Goal: Task Accomplishment & Management: Use online tool/utility

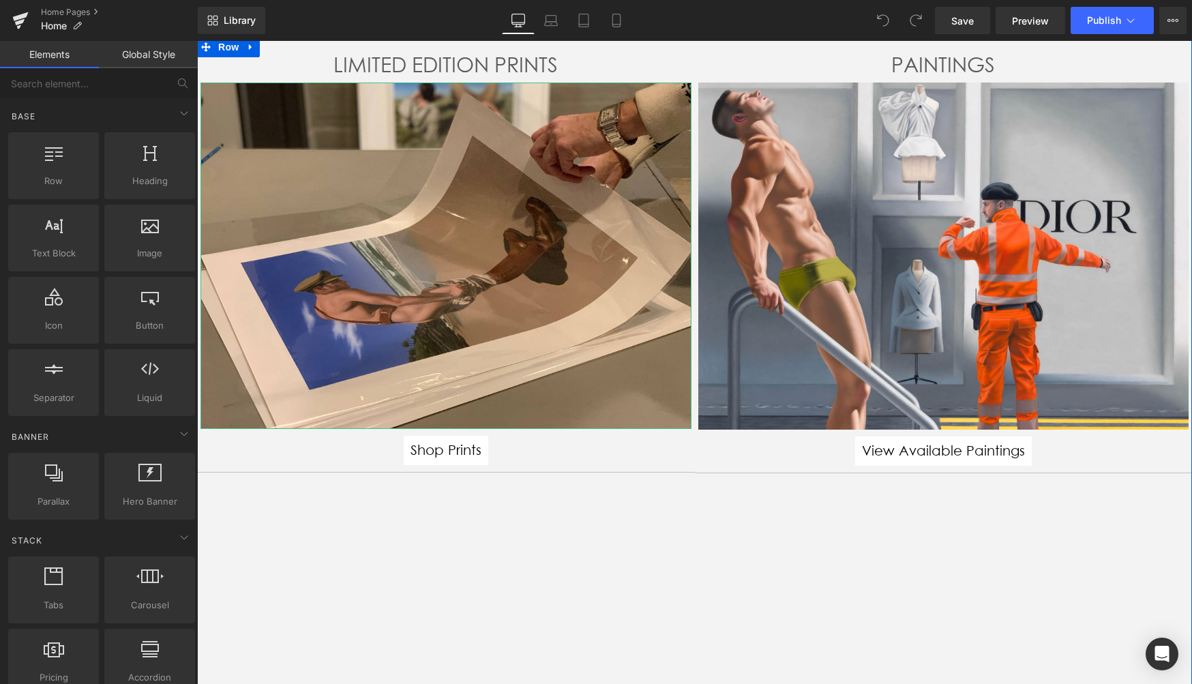
scroll to position [166, 0]
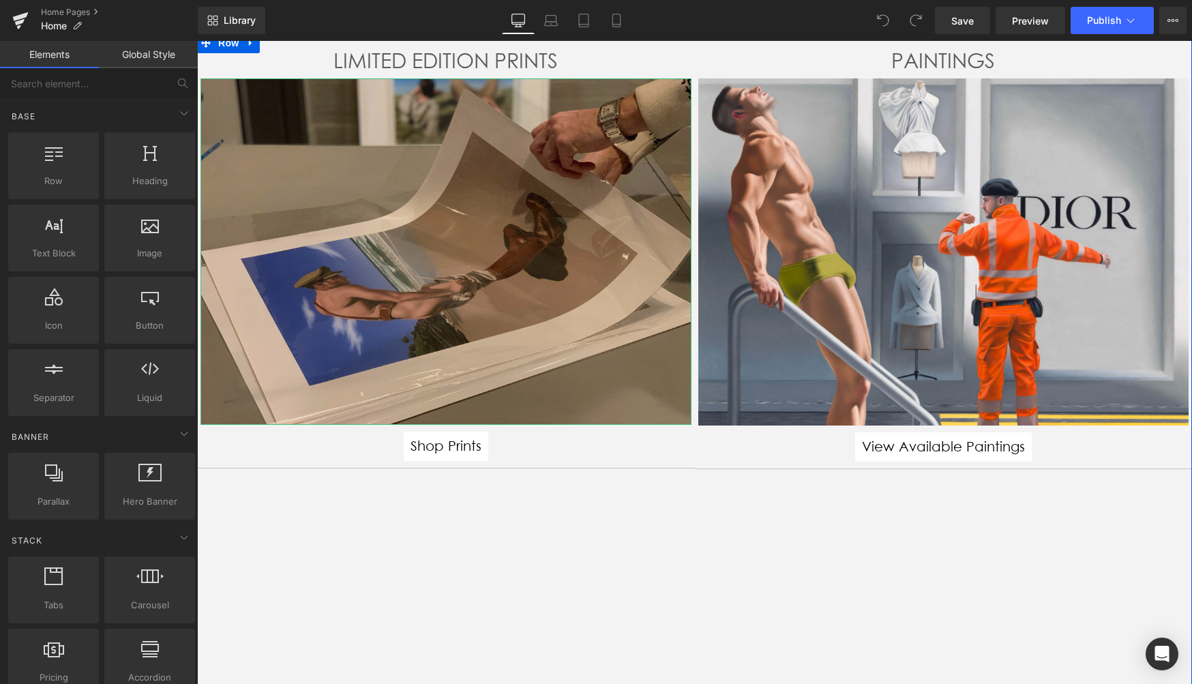
click at [453, 238] on img at bounding box center [445, 251] width 491 height 347
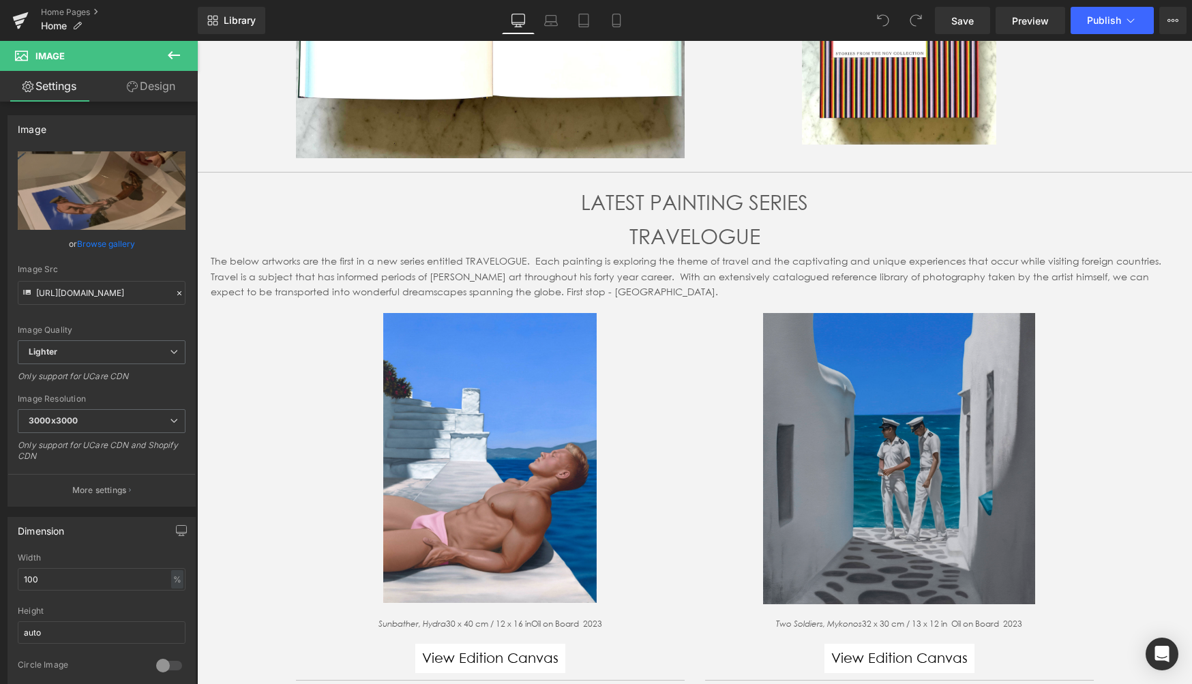
scroll to position [3365, 0]
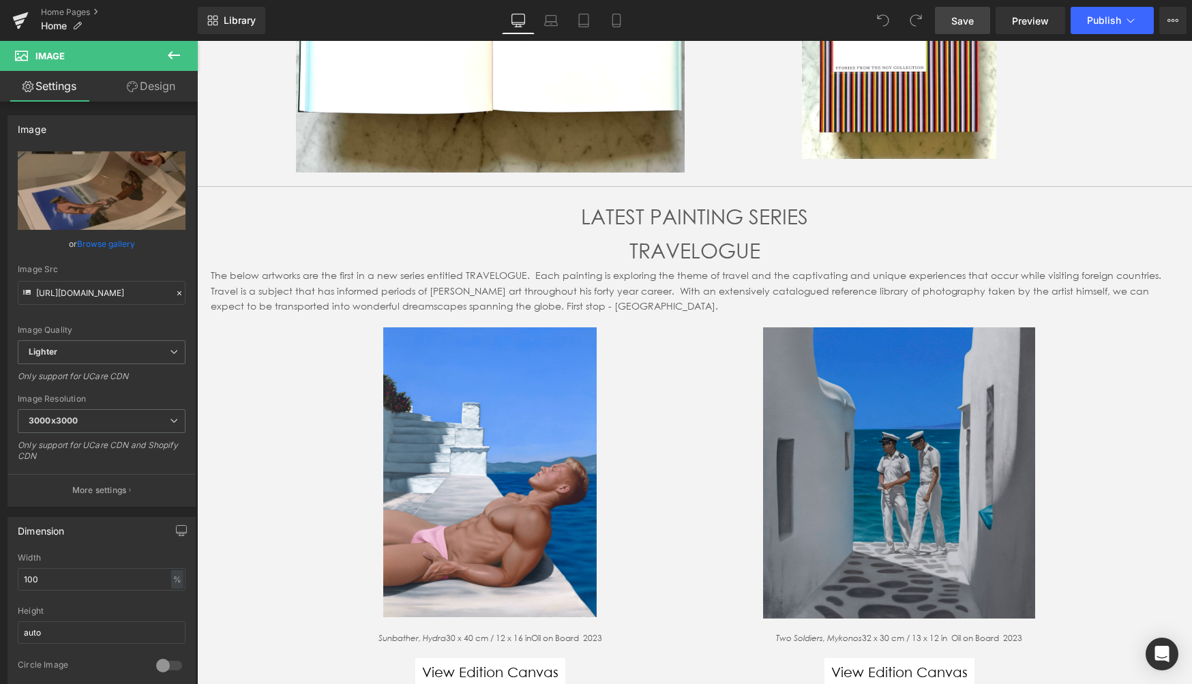
click at [967, 21] on span "Save" at bounding box center [962, 21] width 22 height 14
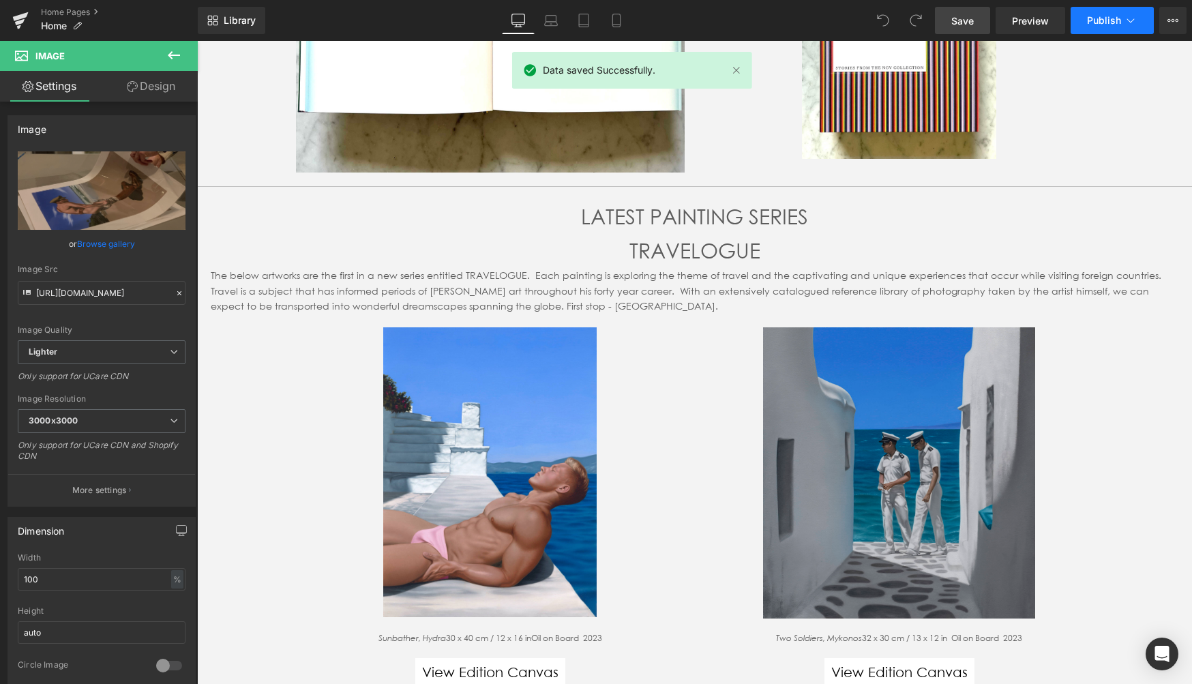
click at [1099, 18] on span "Publish" at bounding box center [1104, 20] width 34 height 11
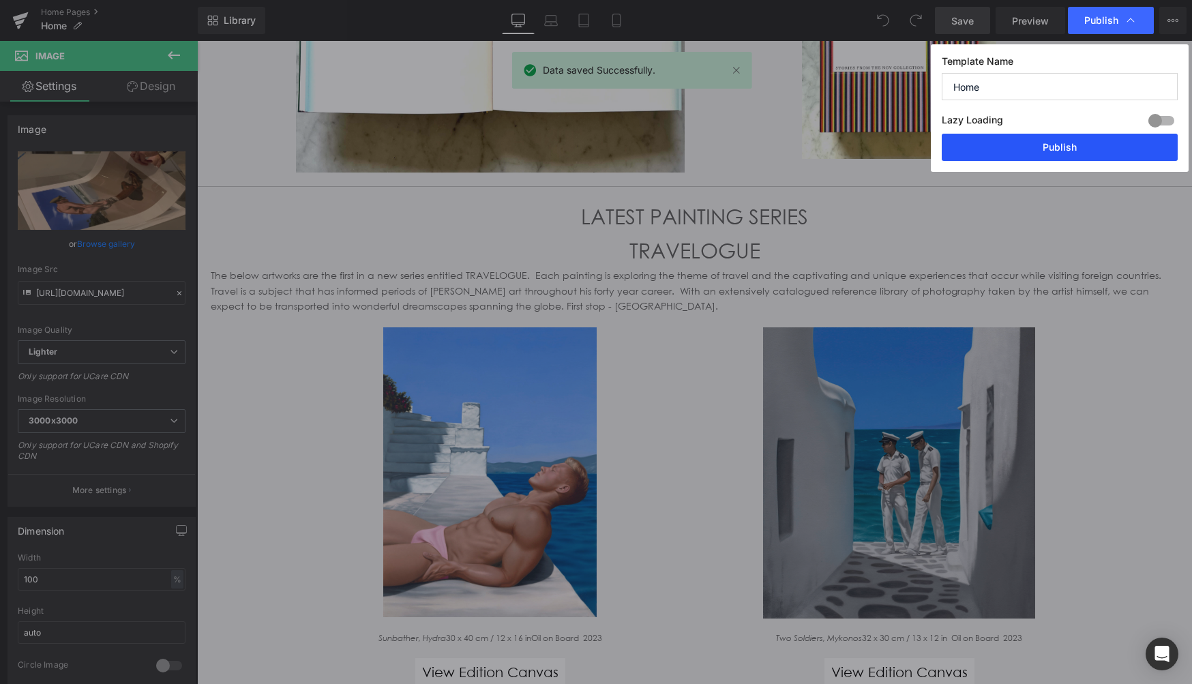
click at [1060, 147] on button "Publish" at bounding box center [1060, 147] width 236 height 27
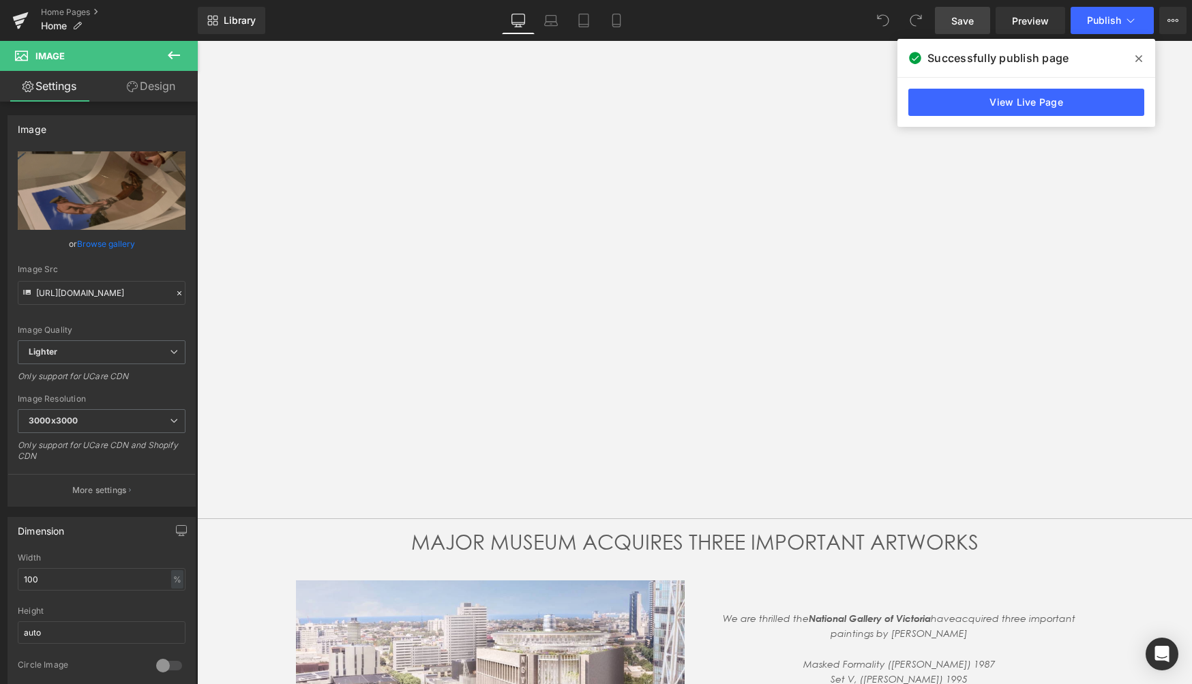
scroll to position [1941, 0]
click at [70, 11] on link "Home Pages" at bounding box center [119, 12] width 157 height 11
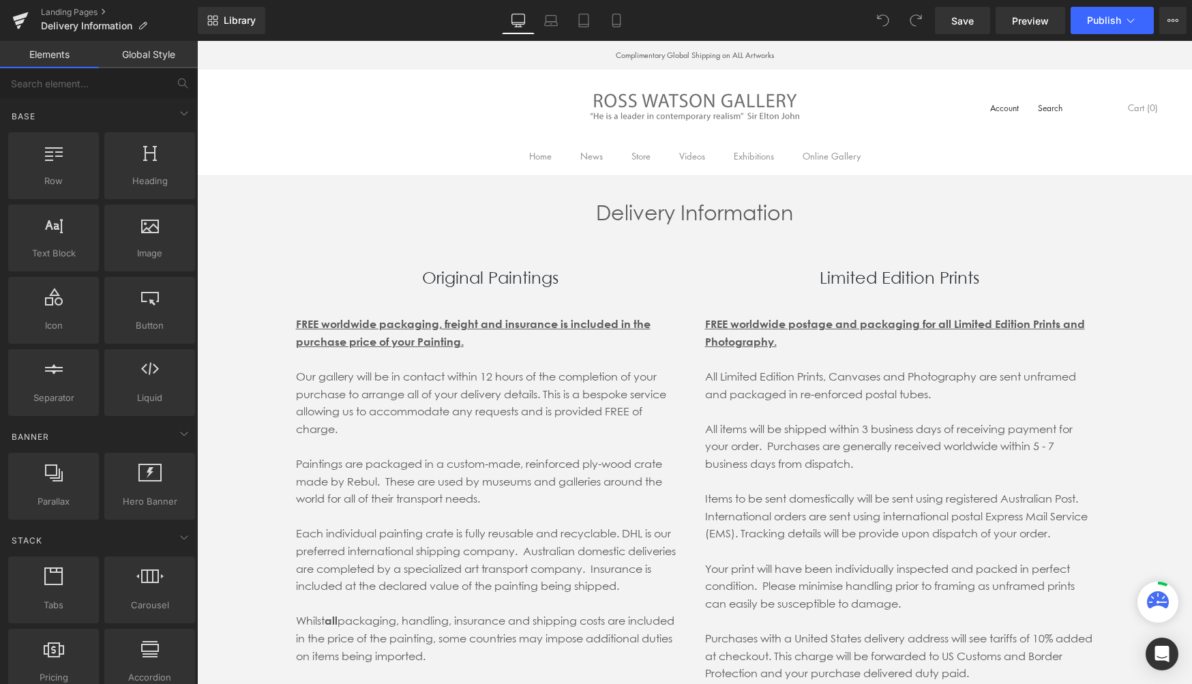
click at [961, 20] on span "Save" at bounding box center [962, 21] width 22 height 14
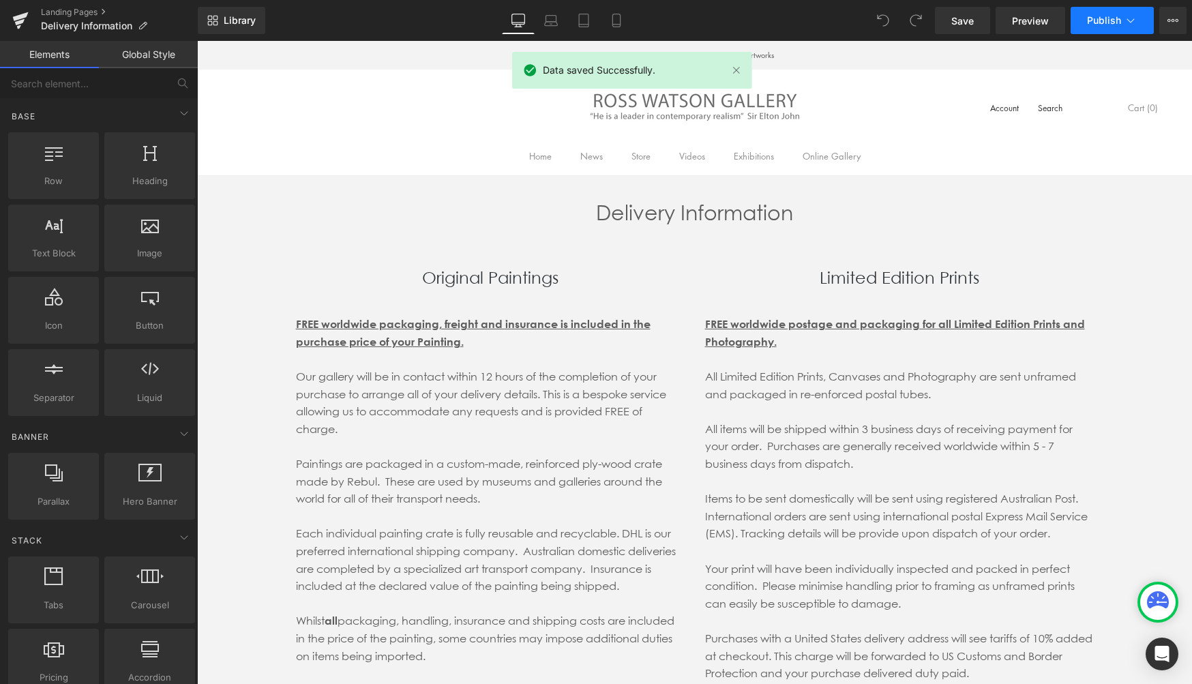
click at [1108, 18] on span "Publish" at bounding box center [1104, 20] width 34 height 11
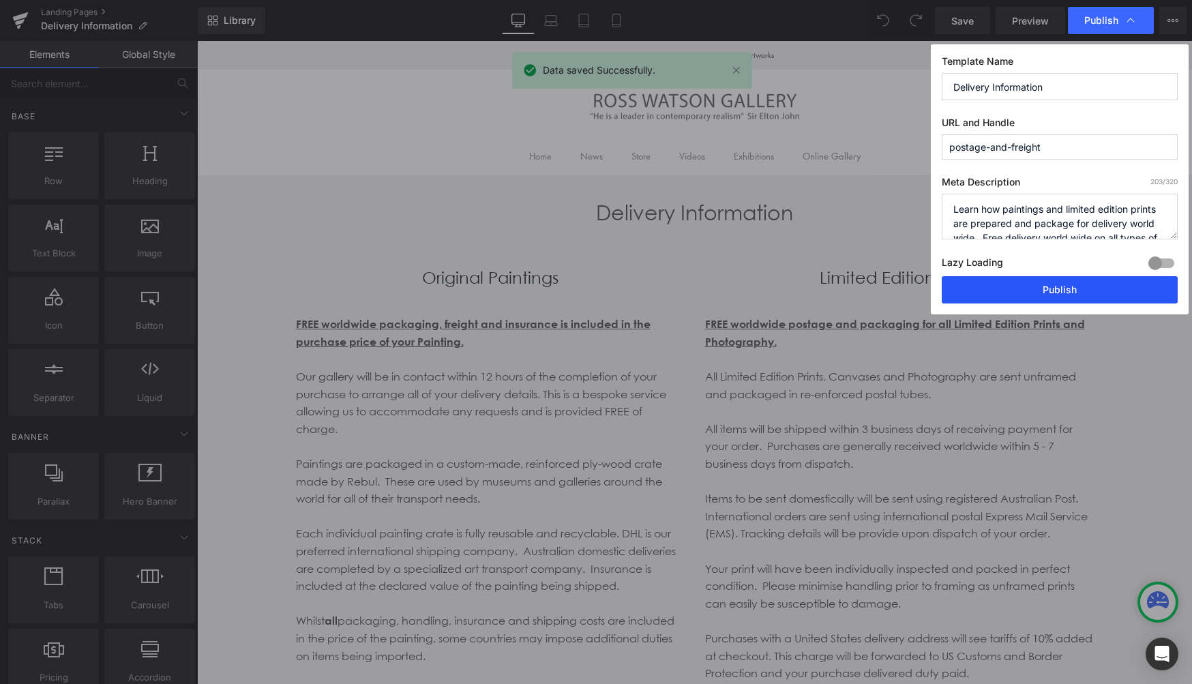
click at [1050, 284] on button "Publish" at bounding box center [1060, 289] width 236 height 27
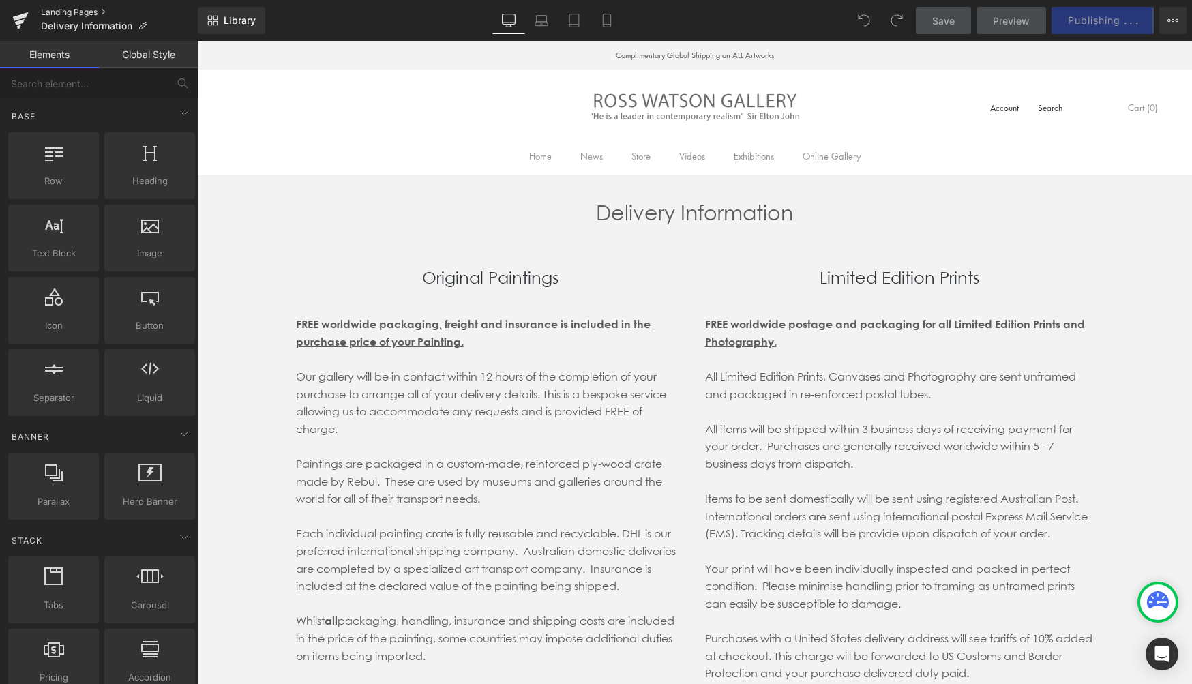
click at [74, 12] on link "Landing Pages" at bounding box center [119, 12] width 157 height 11
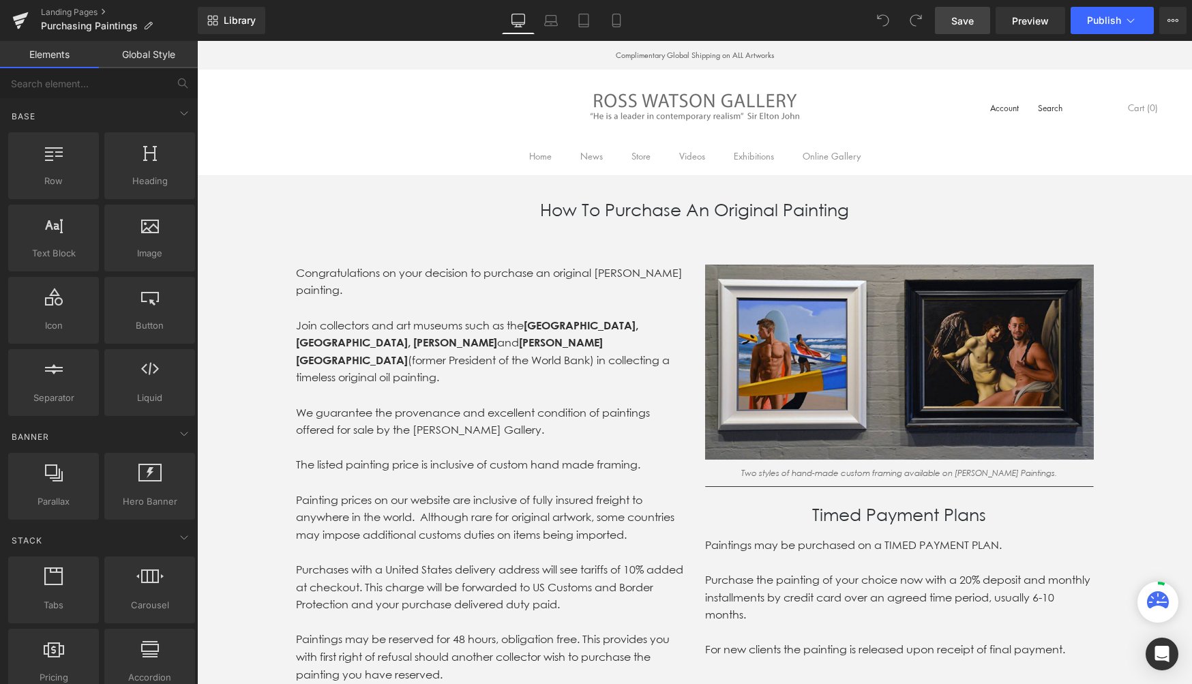
click at [958, 20] on span "Save" at bounding box center [962, 21] width 22 height 14
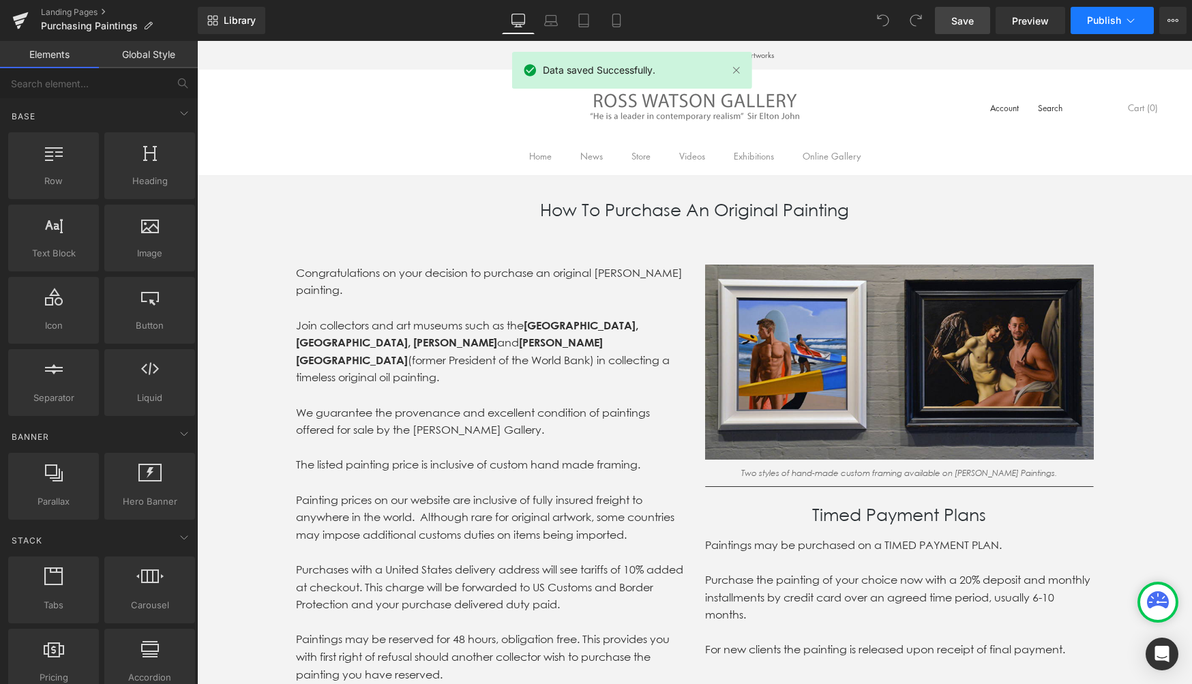
click at [1096, 18] on span "Publish" at bounding box center [1104, 20] width 34 height 11
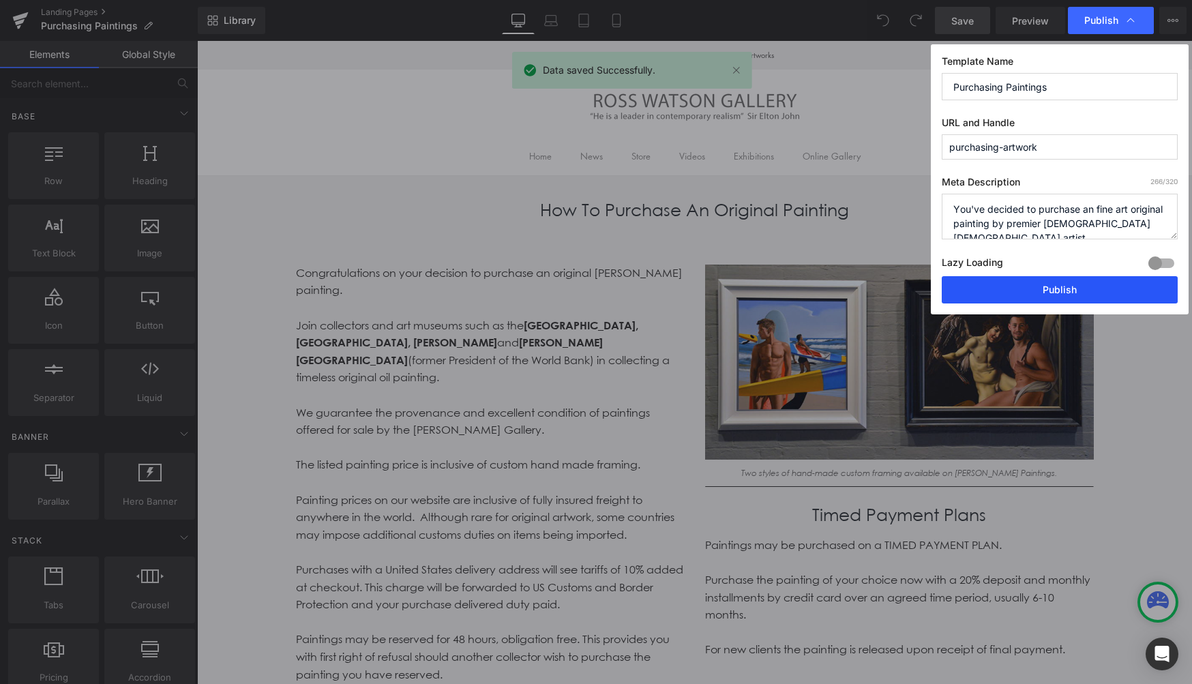
click at [1028, 291] on button "Publish" at bounding box center [1060, 289] width 236 height 27
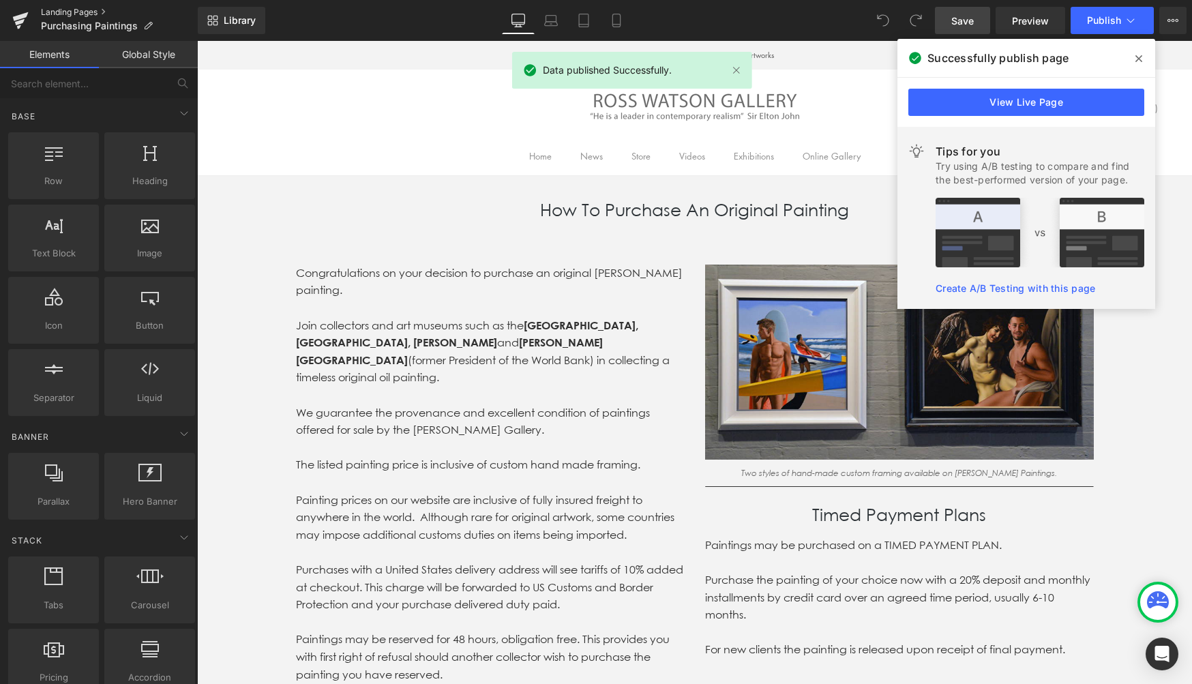
click at [69, 13] on link "Landing Pages" at bounding box center [119, 12] width 157 height 11
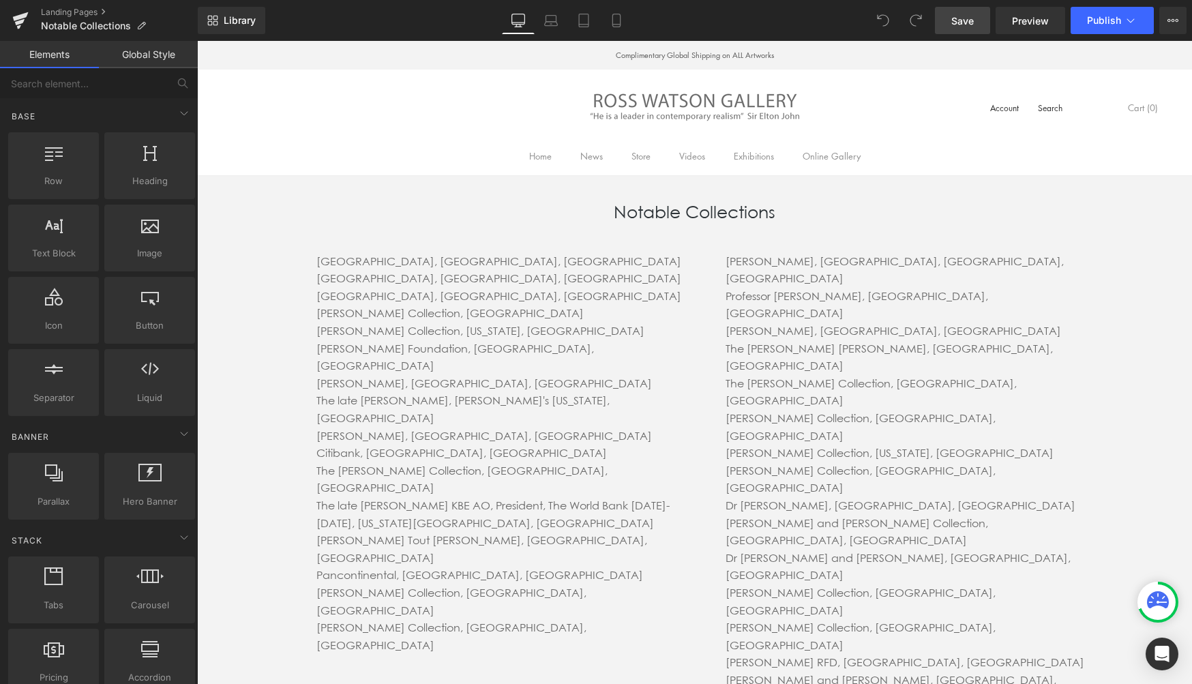
click at [960, 20] on span "Save" at bounding box center [962, 21] width 22 height 14
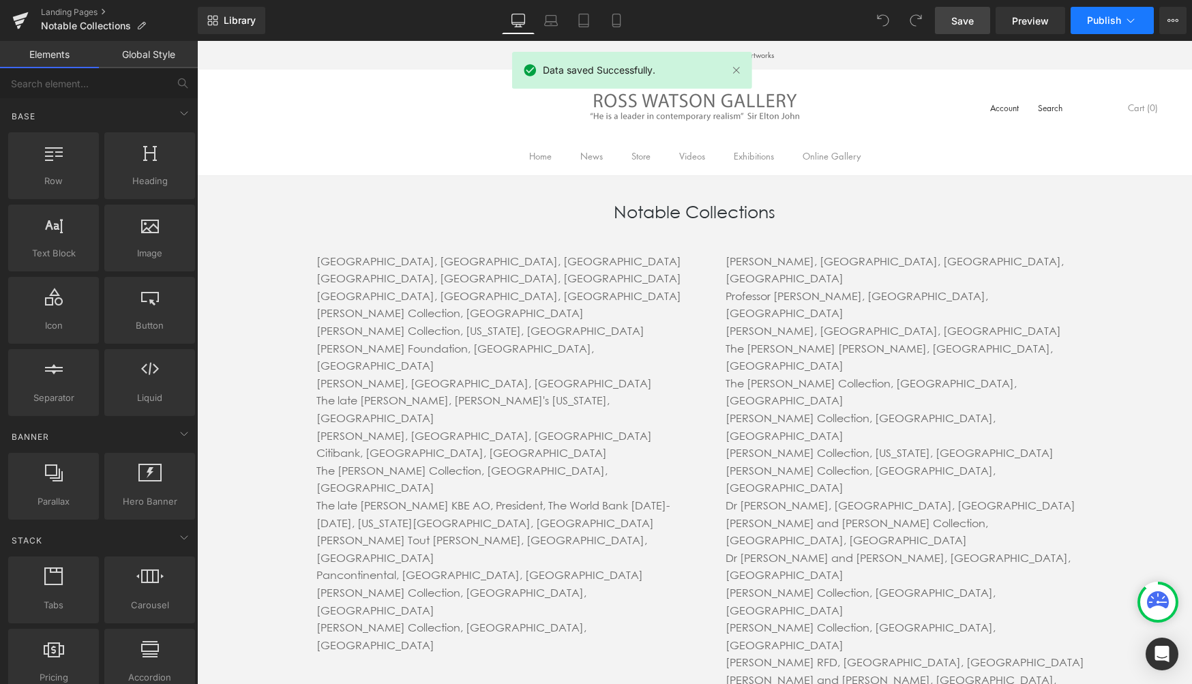
click at [1109, 18] on span "Publish" at bounding box center [1104, 20] width 34 height 11
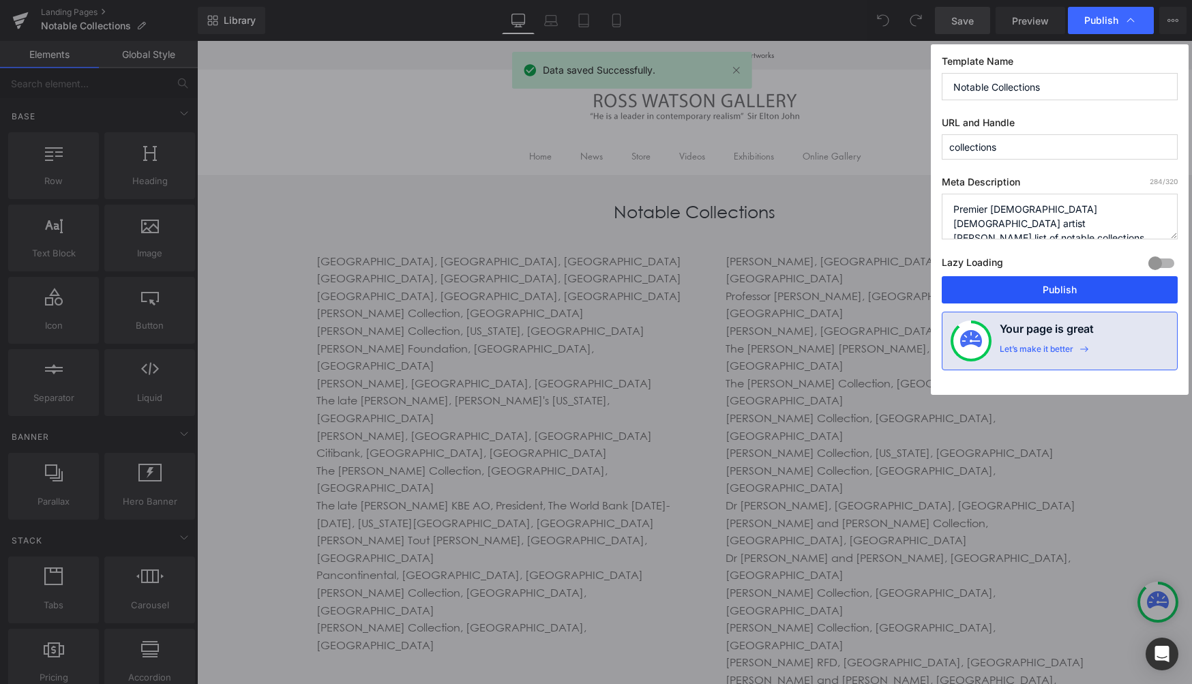
click at [1049, 290] on button "Publish" at bounding box center [1060, 289] width 236 height 27
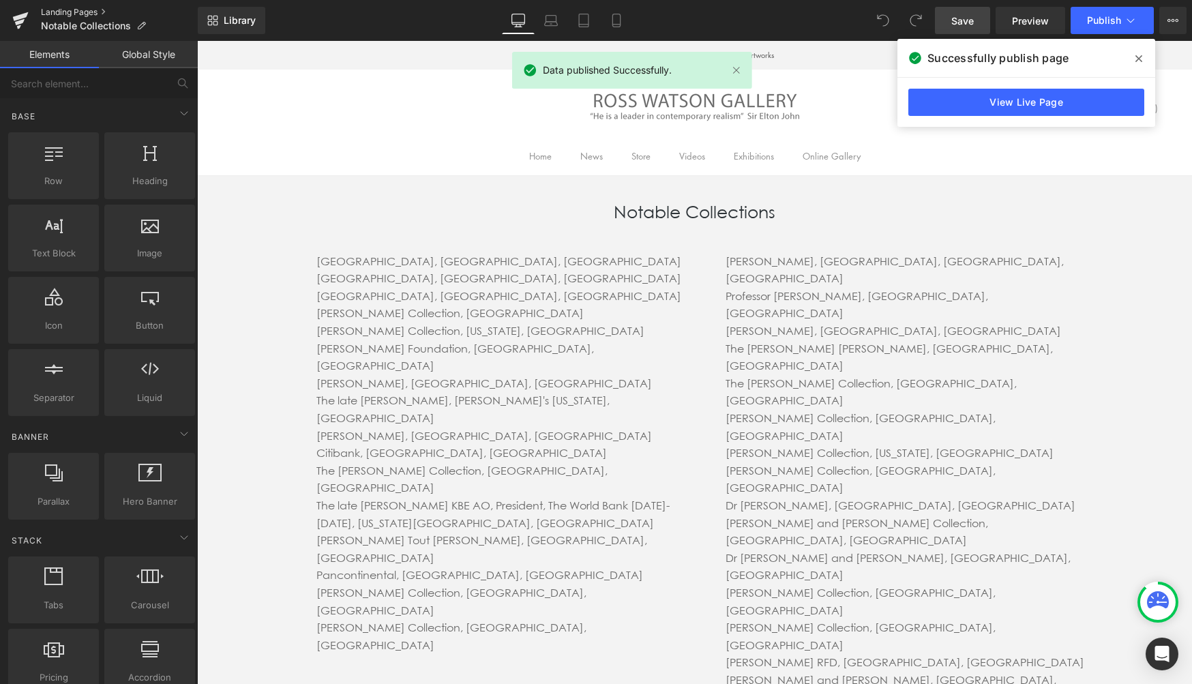
click at [76, 11] on link "Landing Pages" at bounding box center [119, 12] width 157 height 11
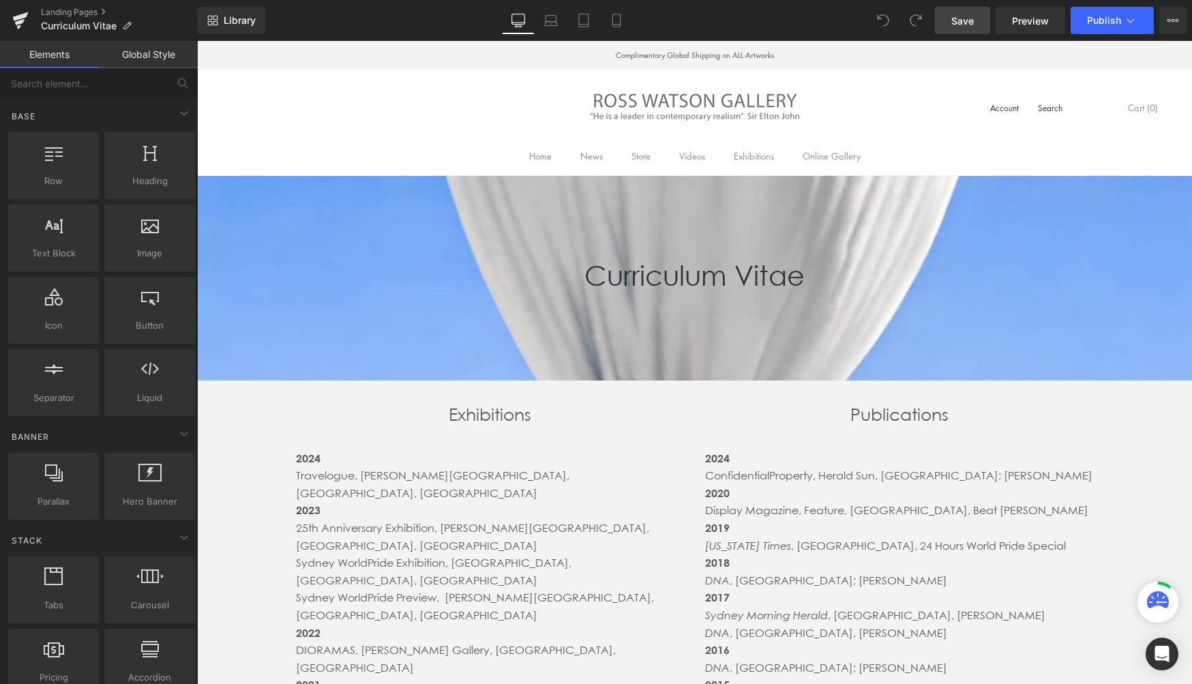
click at [954, 25] on span "Save" at bounding box center [962, 21] width 22 height 14
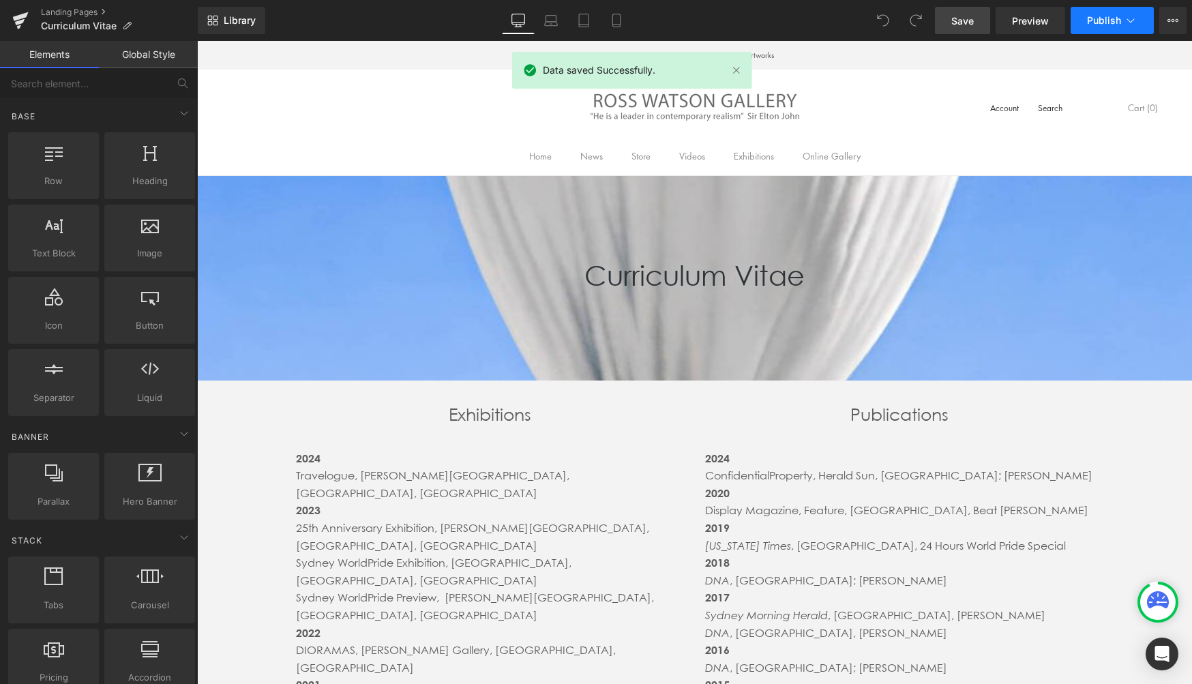
click at [1111, 19] on span "Publish" at bounding box center [1104, 20] width 34 height 11
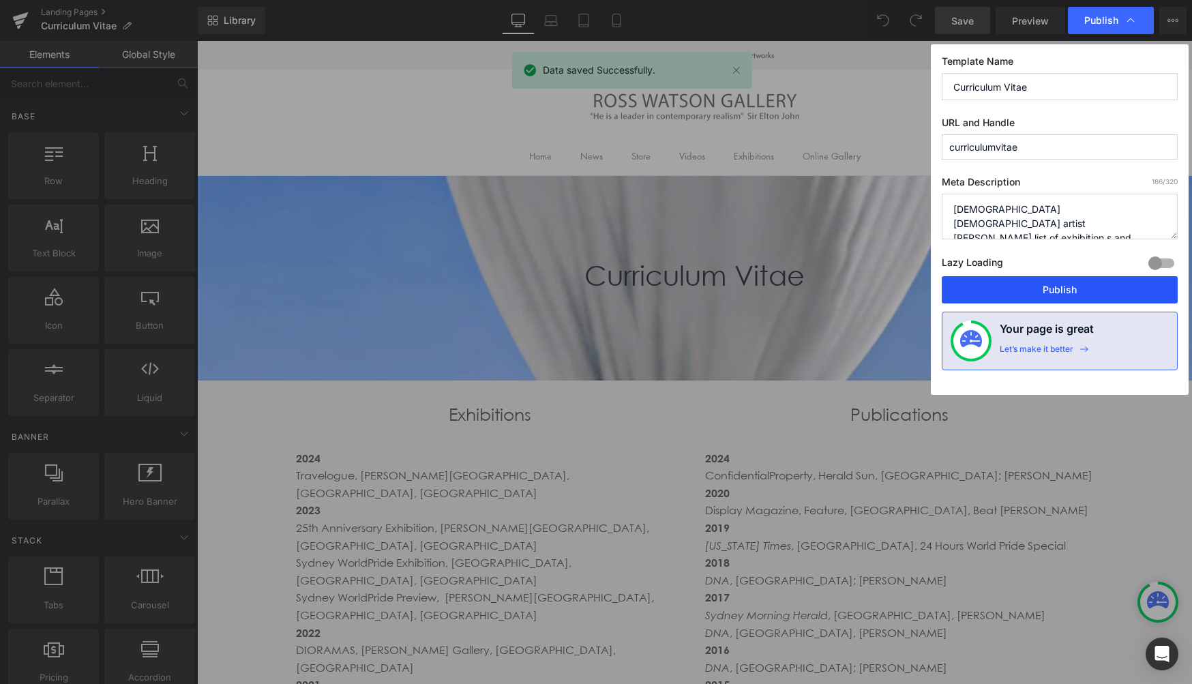
drag, startPoint x: 1094, startPoint y: 290, endPoint x: 897, endPoint y: 250, distance: 201.2
click at [1094, 290] on button "Publish" at bounding box center [1060, 289] width 236 height 27
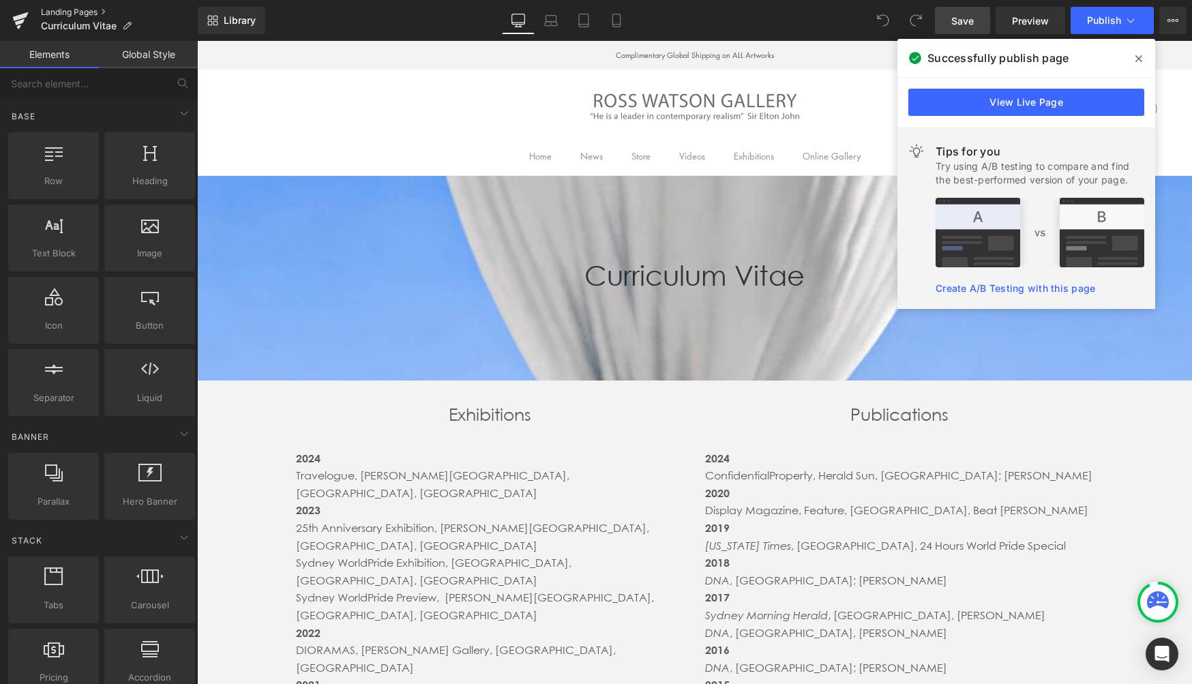
click at [76, 12] on link "Landing Pages" at bounding box center [119, 12] width 157 height 11
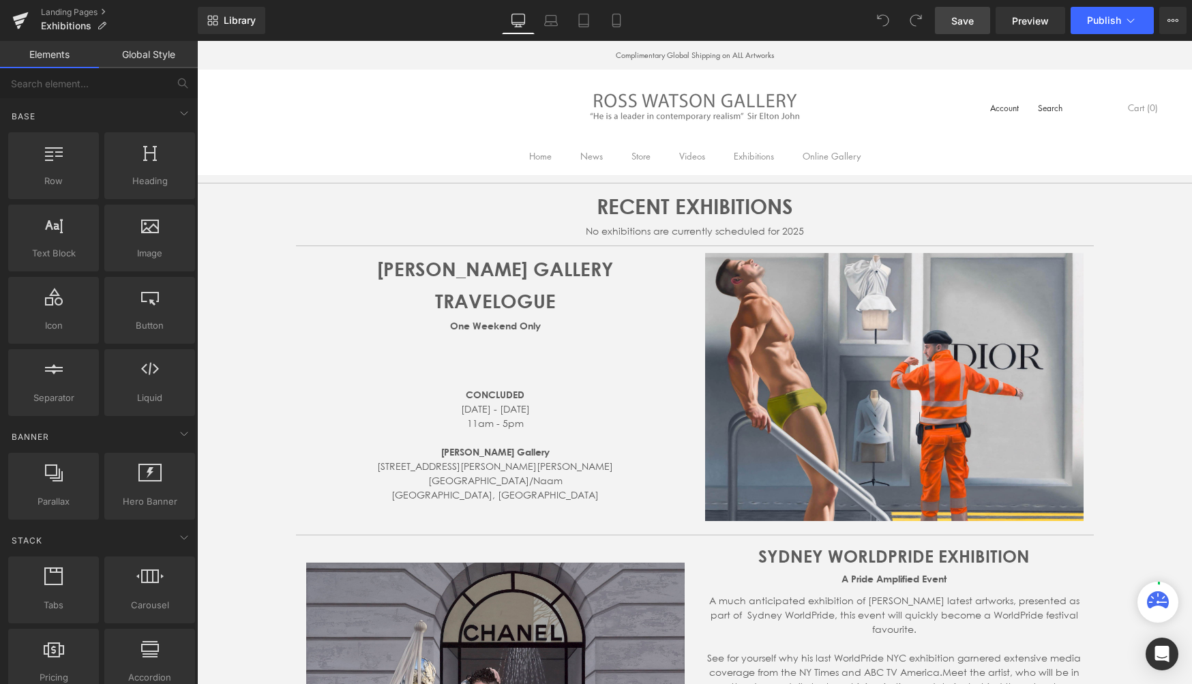
click at [964, 25] on span "Save" at bounding box center [962, 21] width 22 height 14
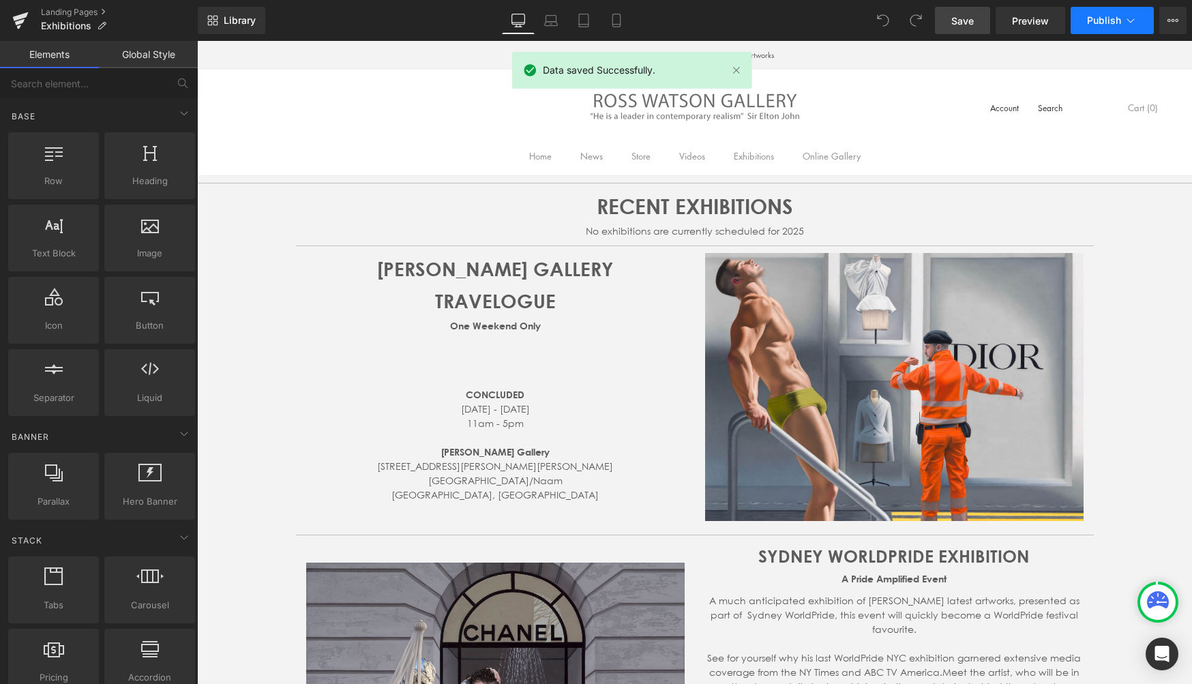
click at [1115, 24] on span "Publish" at bounding box center [1104, 20] width 34 height 11
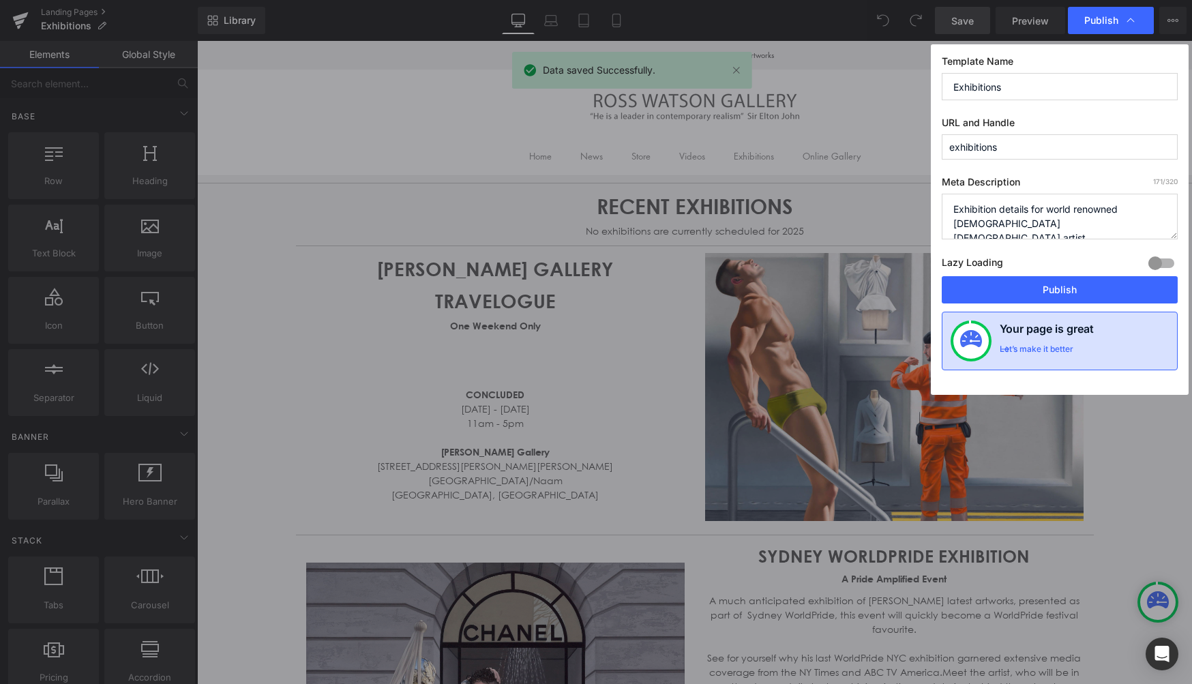
click at [1022, 345] on div "Let’s make it better" at bounding box center [1037, 353] width 74 height 18
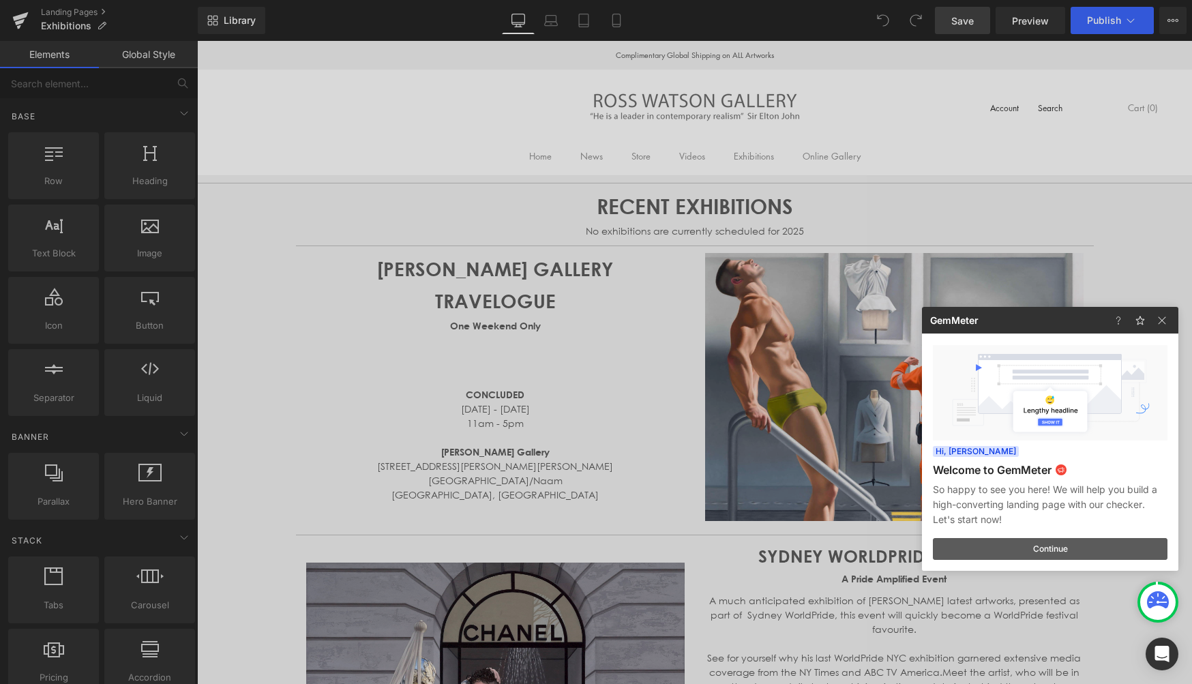
click at [1047, 548] on button "Continue" at bounding box center [1050, 549] width 235 height 22
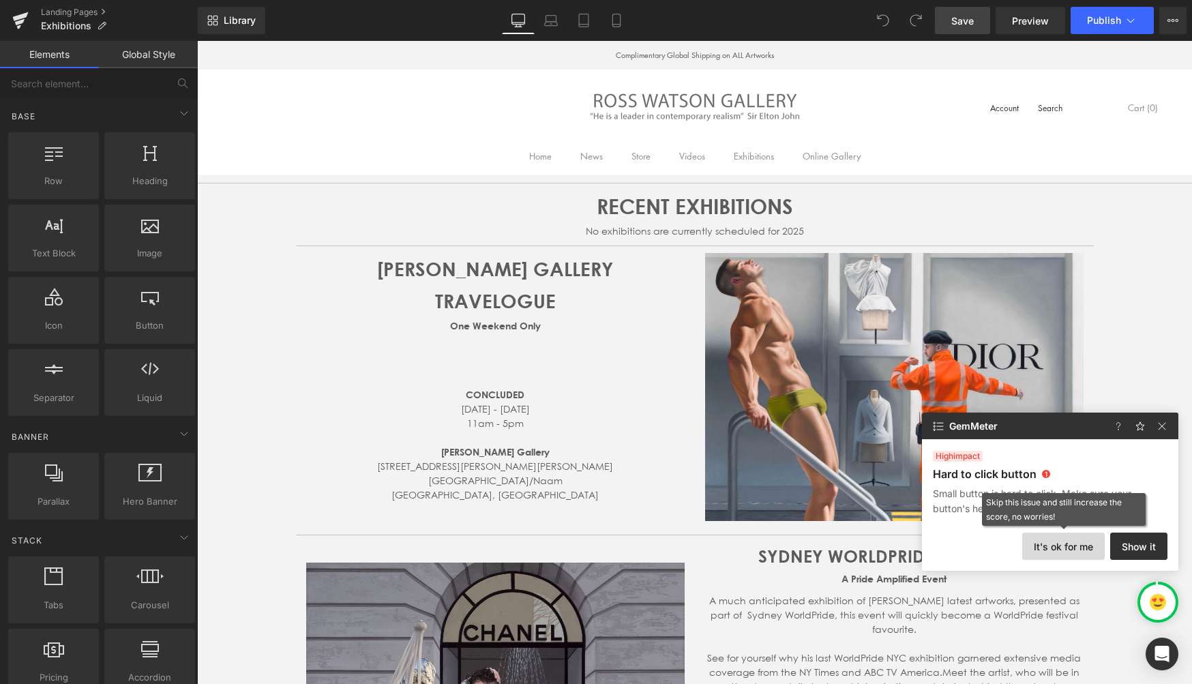
click at [1062, 547] on button "It's ok for me" at bounding box center [1063, 545] width 82 height 27
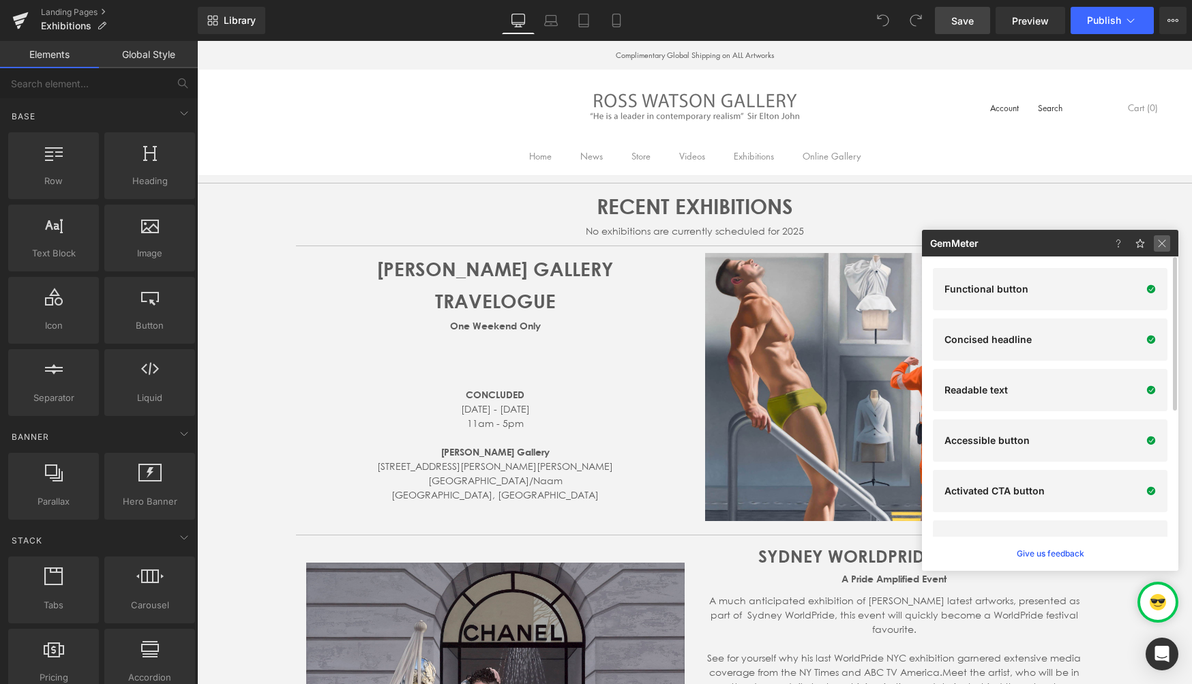
click at [1161, 243] on img at bounding box center [1162, 243] width 16 height 16
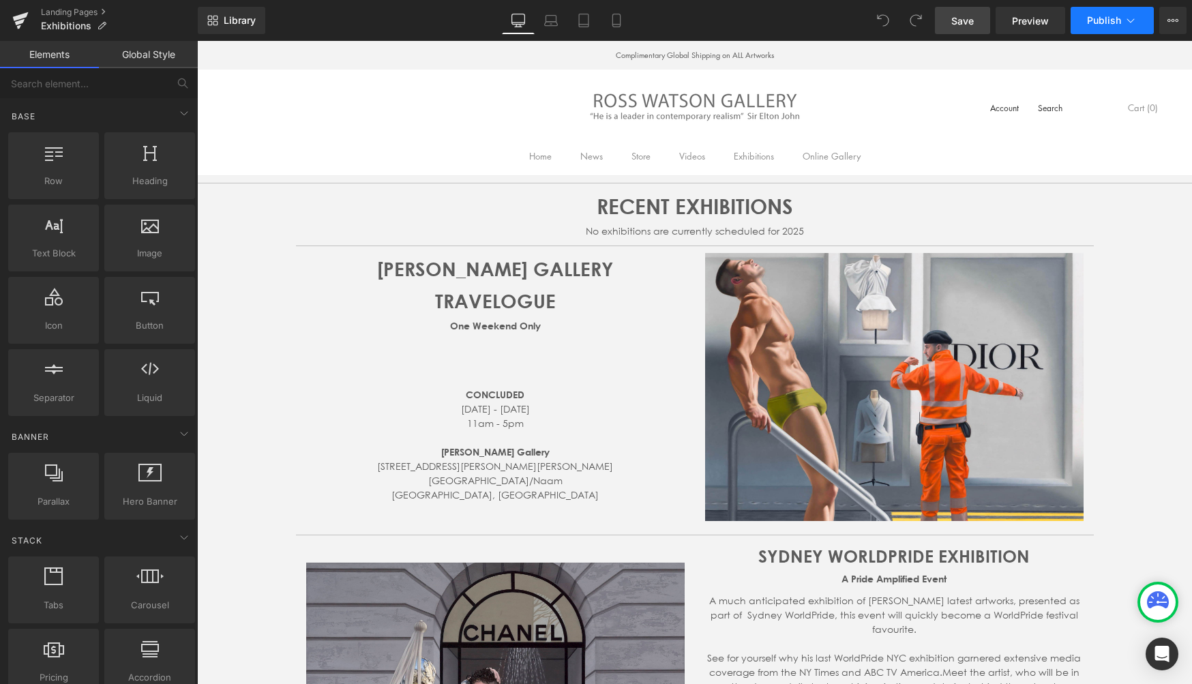
click at [1101, 21] on span "Publish" at bounding box center [1104, 20] width 34 height 11
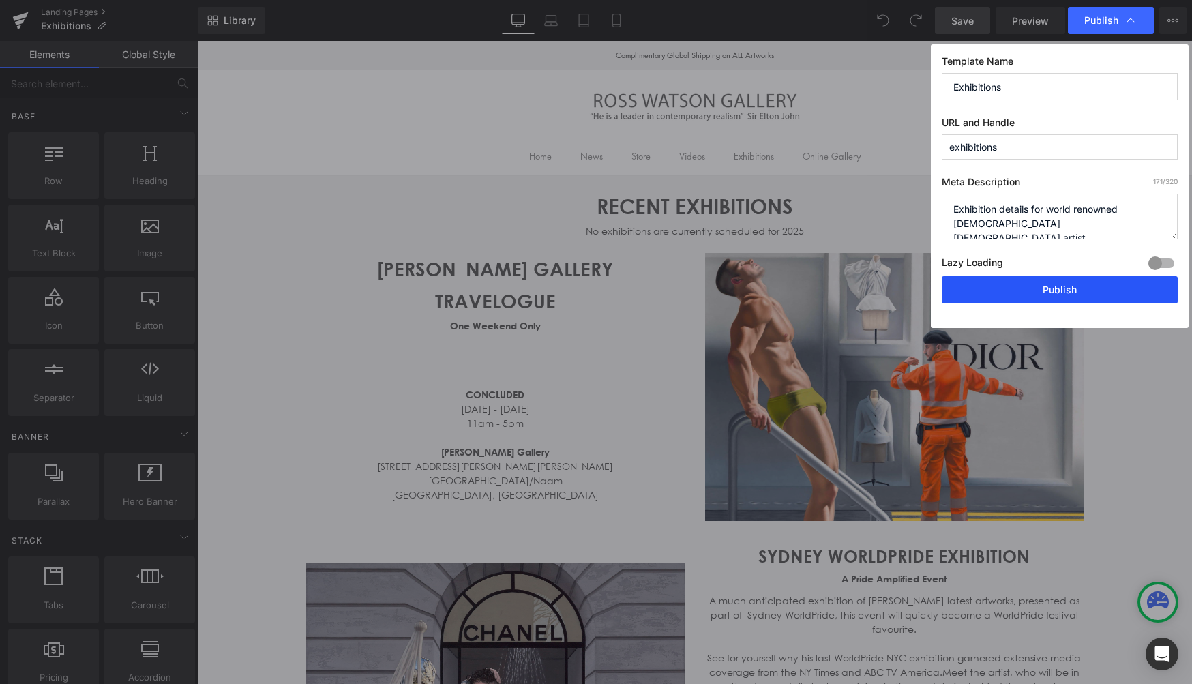
click at [1057, 289] on button "Publish" at bounding box center [1060, 289] width 236 height 27
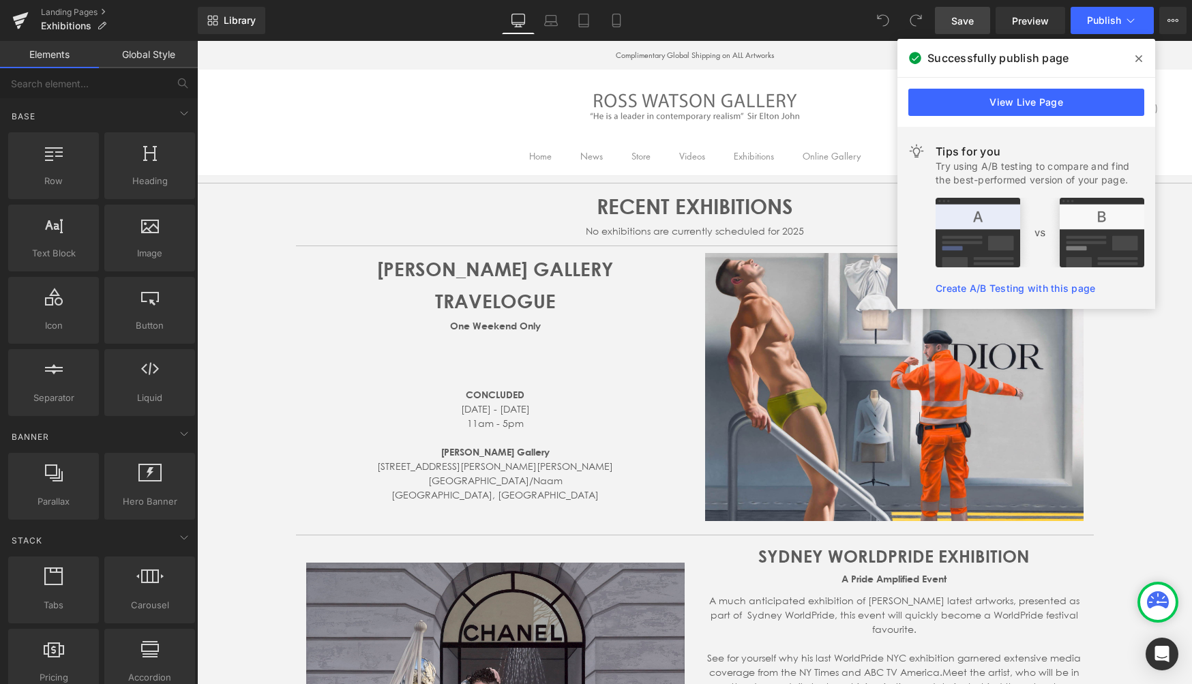
click at [968, 20] on span "Save" at bounding box center [962, 21] width 22 height 14
click at [1119, 18] on span "Publish" at bounding box center [1104, 20] width 34 height 11
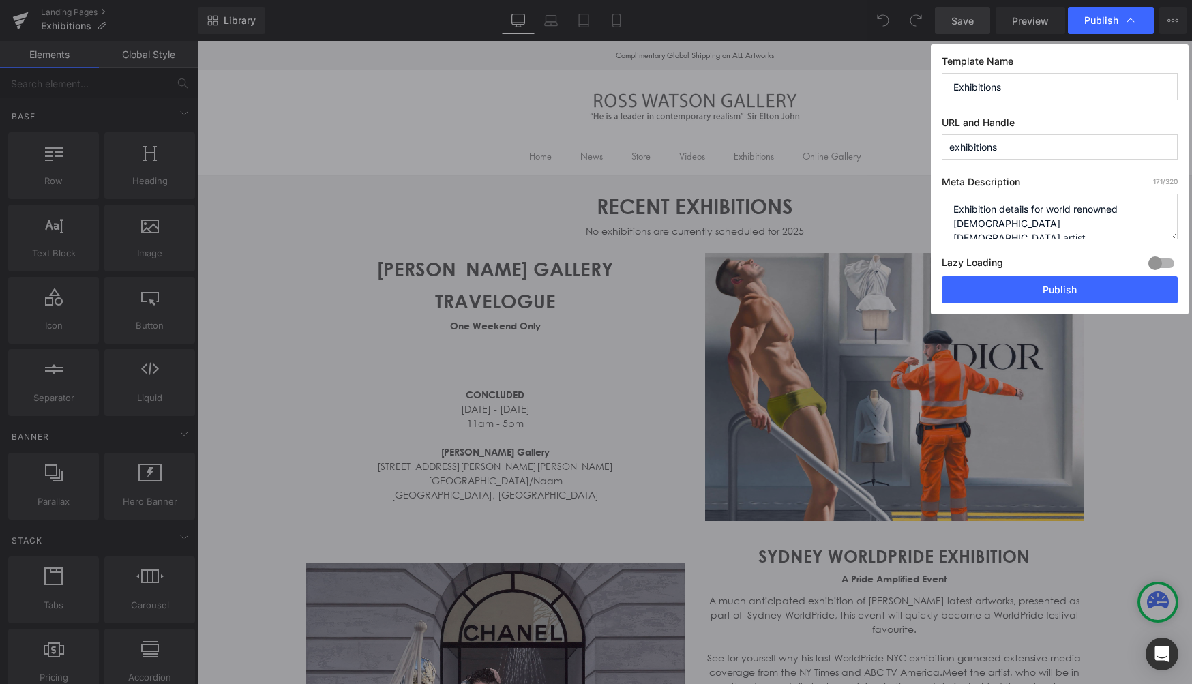
click at [1155, 263] on div at bounding box center [1161, 263] width 33 height 22
drag, startPoint x: 914, startPoint y: 247, endPoint x: 1111, endPoint y: 288, distance: 201.2
click at [1111, 288] on button "Publish" at bounding box center [1060, 289] width 236 height 27
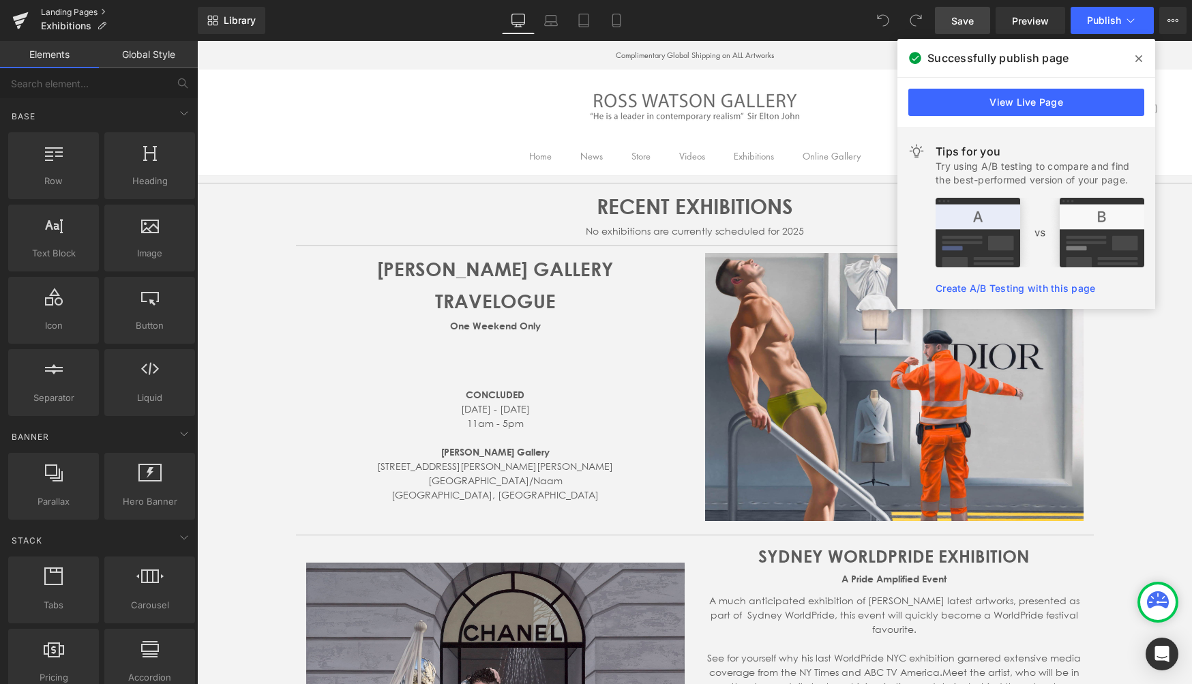
click at [67, 12] on link "Landing Pages" at bounding box center [119, 12] width 157 height 11
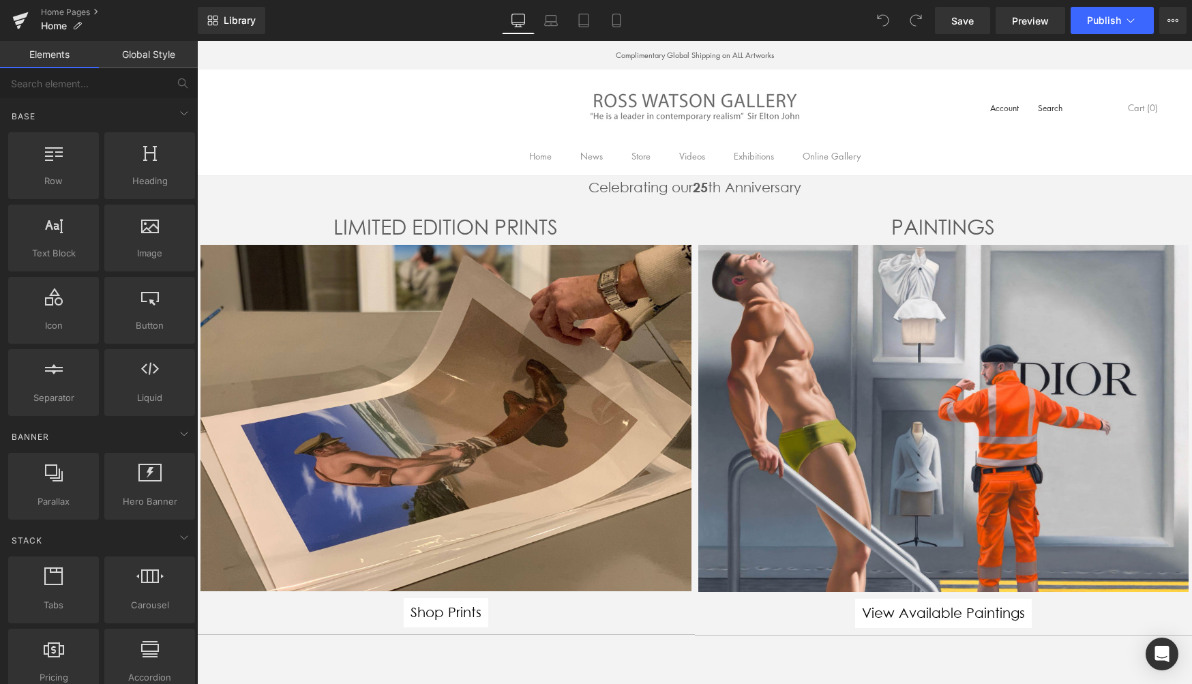
click at [963, 20] on span "Save" at bounding box center [962, 21] width 22 height 14
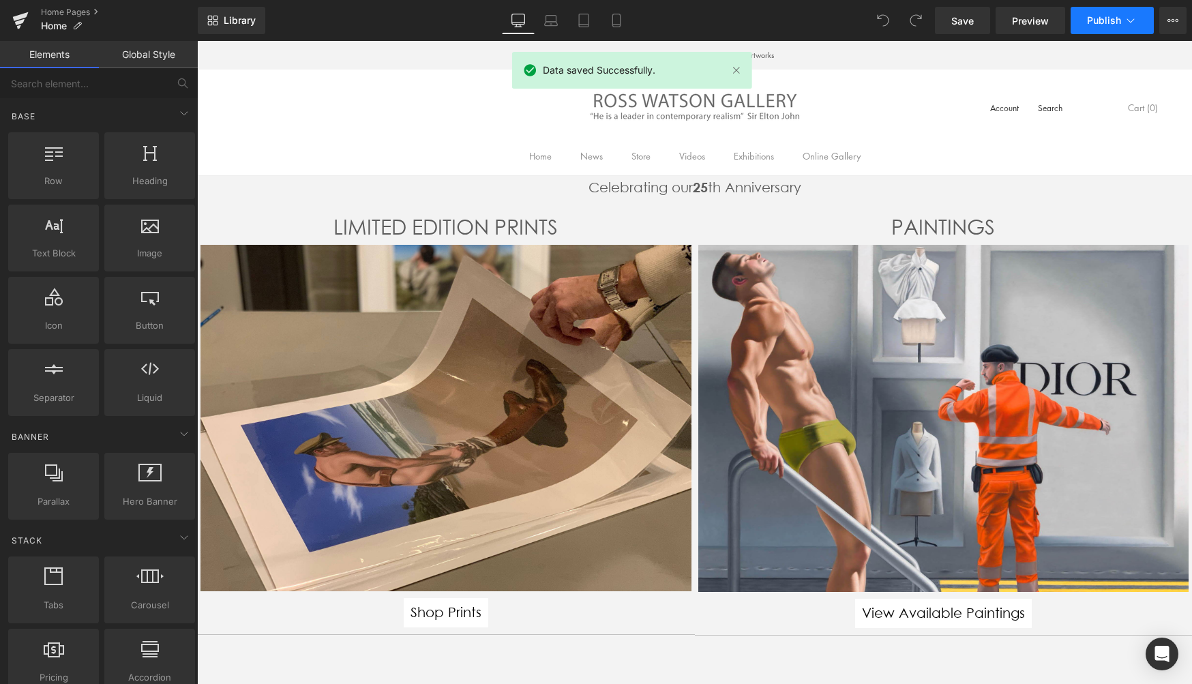
click at [1124, 18] on icon at bounding box center [1131, 21] width 14 height 14
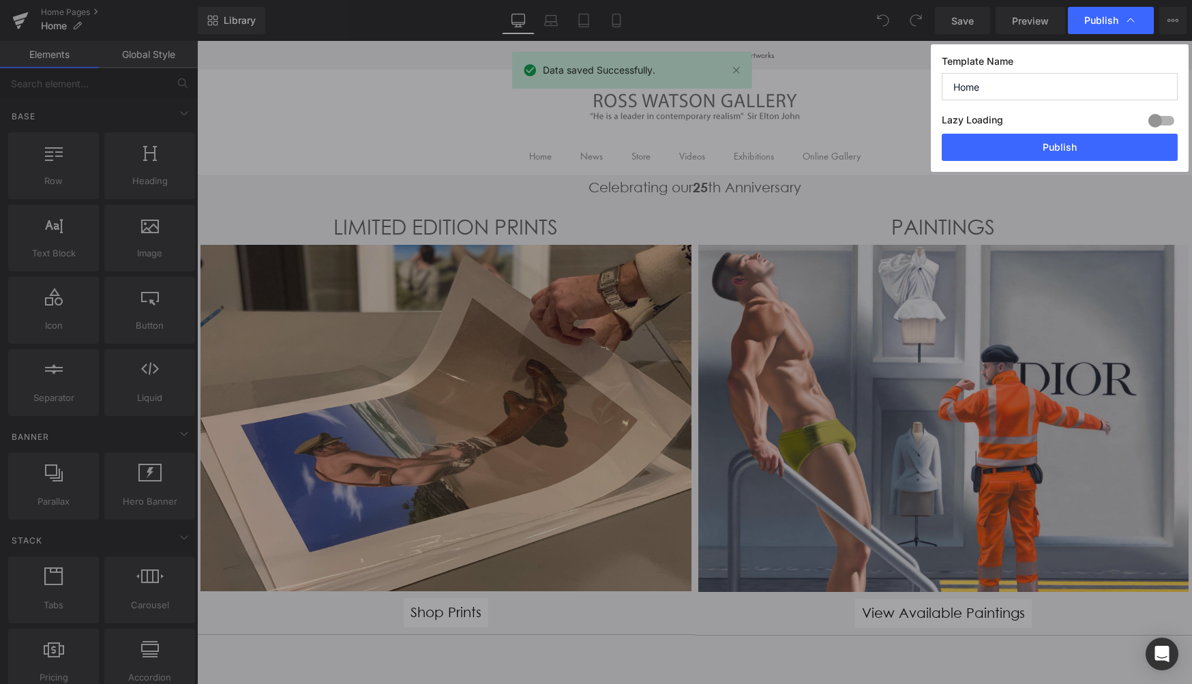
click at [1150, 121] on div at bounding box center [1161, 121] width 33 height 22
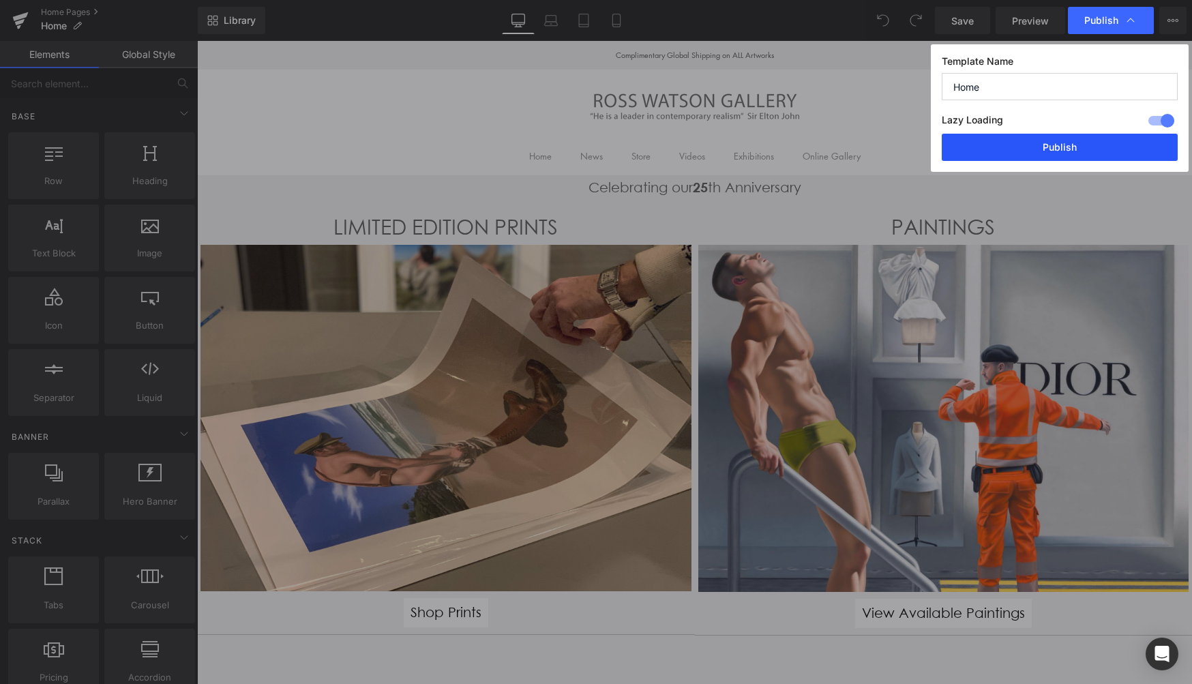
click at [1077, 148] on button "Publish" at bounding box center [1060, 147] width 236 height 27
